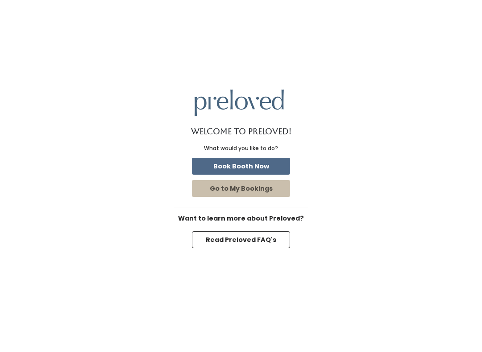
click at [207, 158] on button "Book Booth Now" at bounding box center [241, 166] width 98 height 17
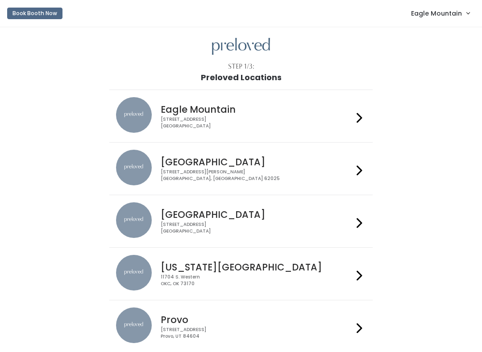
click at [438, 18] on span "Eagle Mountain" at bounding box center [436, 13] width 51 height 10
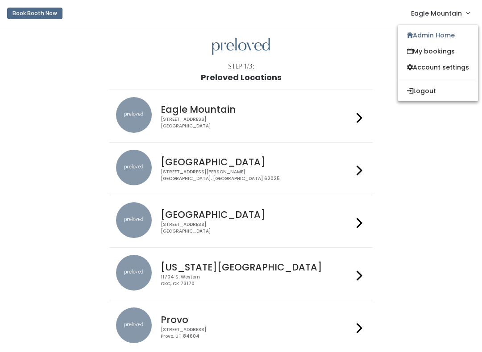
click at [433, 40] on link "Admin Home" at bounding box center [438, 35] width 80 height 16
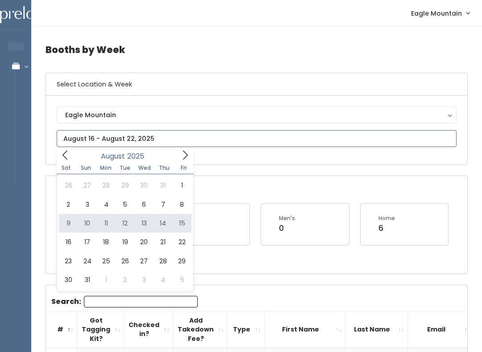
type input "[DATE] to [DATE]"
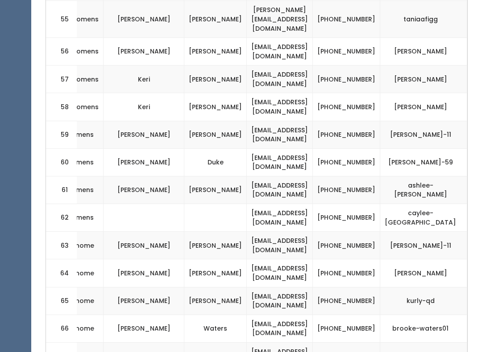
scroll to position [1898, 0]
